Goal: Task Accomplishment & Management: Use online tool/utility

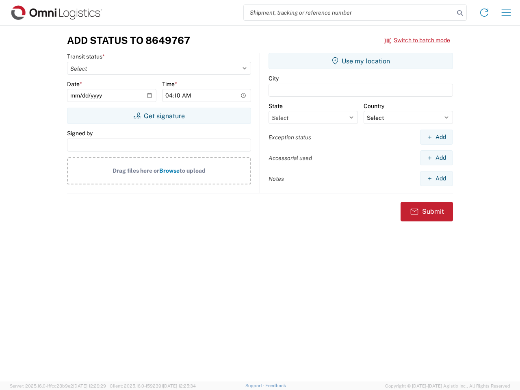
click at [349, 13] on input "search" at bounding box center [349, 12] width 210 height 15
click at [460, 13] on icon at bounding box center [459, 12] width 11 height 11
click at [484, 13] on icon at bounding box center [484, 12] width 13 height 13
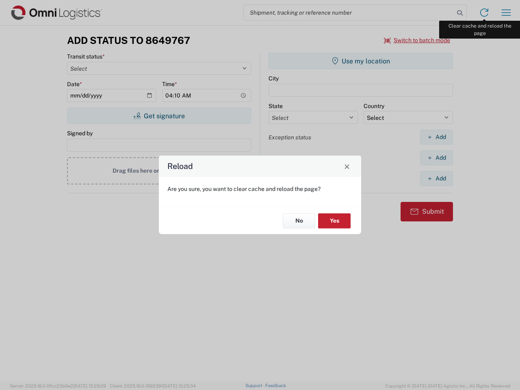
click at [506, 13] on div "Reload Are you sure, you want to clear cache and reload the page? No Yes" at bounding box center [260, 195] width 520 height 390
click at [417, 40] on div "Reload Are you sure, you want to clear cache and reload the page? No Yes" at bounding box center [260, 195] width 520 height 390
click at [159, 116] on div "Reload Are you sure, you want to clear cache and reload the page? No Yes" at bounding box center [260, 195] width 520 height 390
click at [361, 61] on div "Reload Are you sure, you want to clear cache and reload the page? No Yes" at bounding box center [260, 195] width 520 height 390
click at [436, 137] on div "Reload Are you sure, you want to clear cache and reload the page? No Yes" at bounding box center [260, 195] width 520 height 390
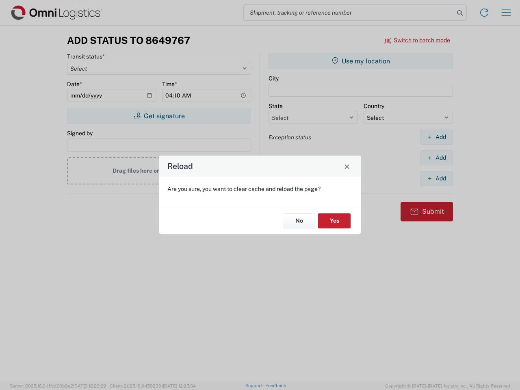
click at [436, 158] on div "Reload Are you sure, you want to clear cache and reload the page? No Yes" at bounding box center [260, 195] width 520 height 390
click at [436, 178] on div "Reload Are you sure, you want to clear cache and reload the page? No Yes" at bounding box center [260, 195] width 520 height 390
